Goal: Transaction & Acquisition: Purchase product/service

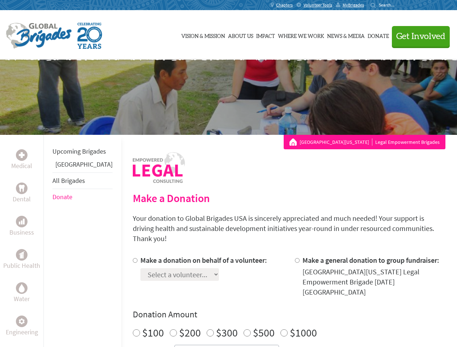
click at [399, 5] on div "Search for:" at bounding box center [384, 5] width 29 height 6
click at [417, 36] on span "Get Involved" at bounding box center [420, 36] width 49 height 9
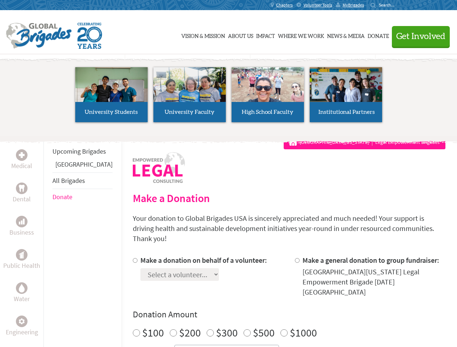
click at [228, 97] on li "High School Faculty" at bounding box center [267, 94] width 78 height 67
click at [48, 241] on div "Upcoming Brigades Greece All Brigades Donate" at bounding box center [82, 308] width 78 height 347
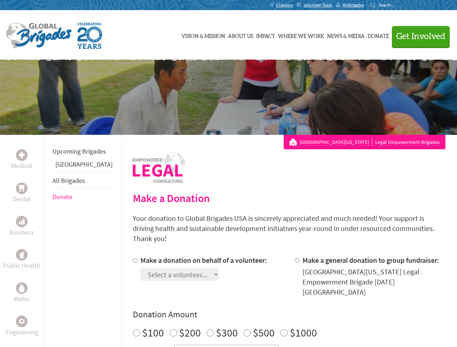
click at [276, 309] on h4 "Donation Amount" at bounding box center [289, 315] width 312 height 12
click at [133, 258] on input "Make a donation on behalf of a volunteer:" at bounding box center [135, 260] width 5 height 5
radio input "true"
click at [295, 258] on input "Make a general donation to group fundraiser:" at bounding box center [297, 260] width 5 height 5
radio input "true"
